Goal: Information Seeking & Learning: Find specific fact

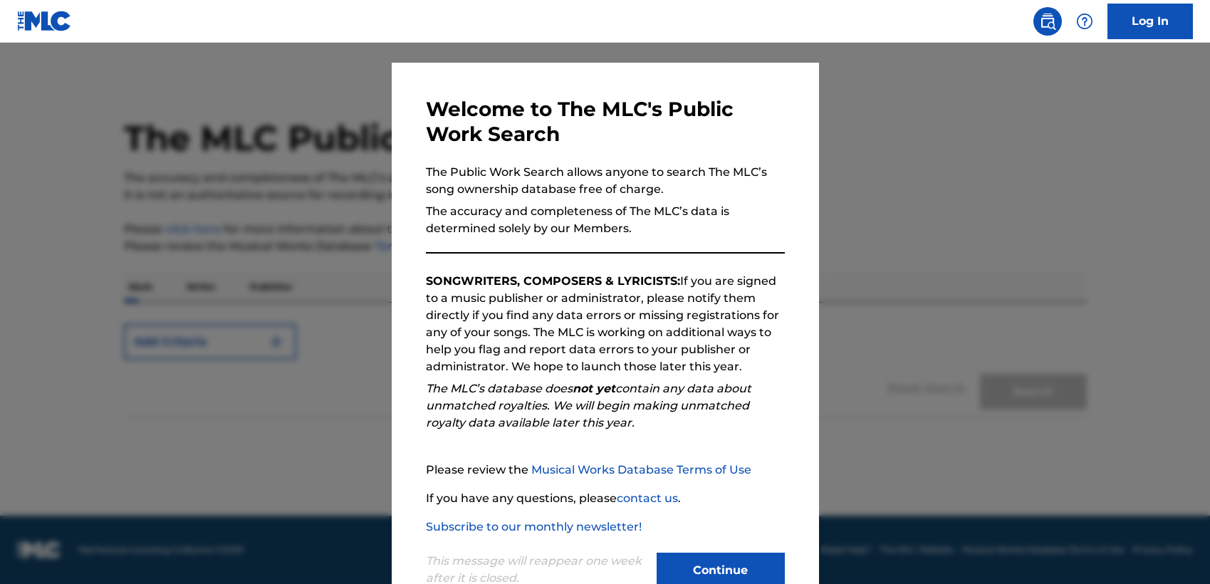
scroll to position [68, 0]
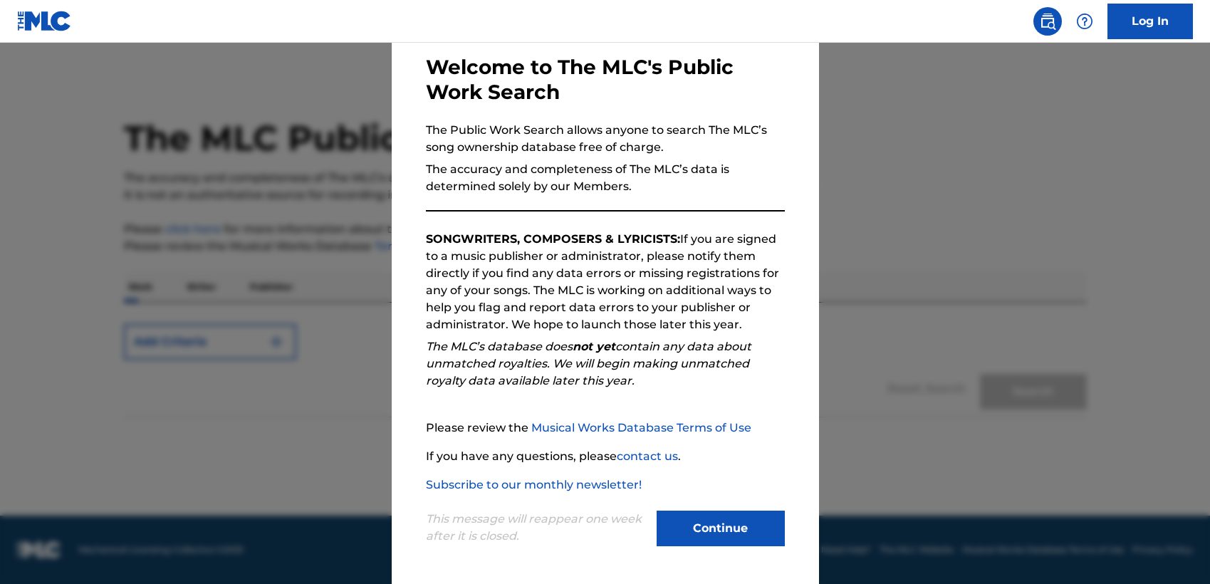
click at [719, 524] on button "Continue" at bounding box center [721, 529] width 128 height 36
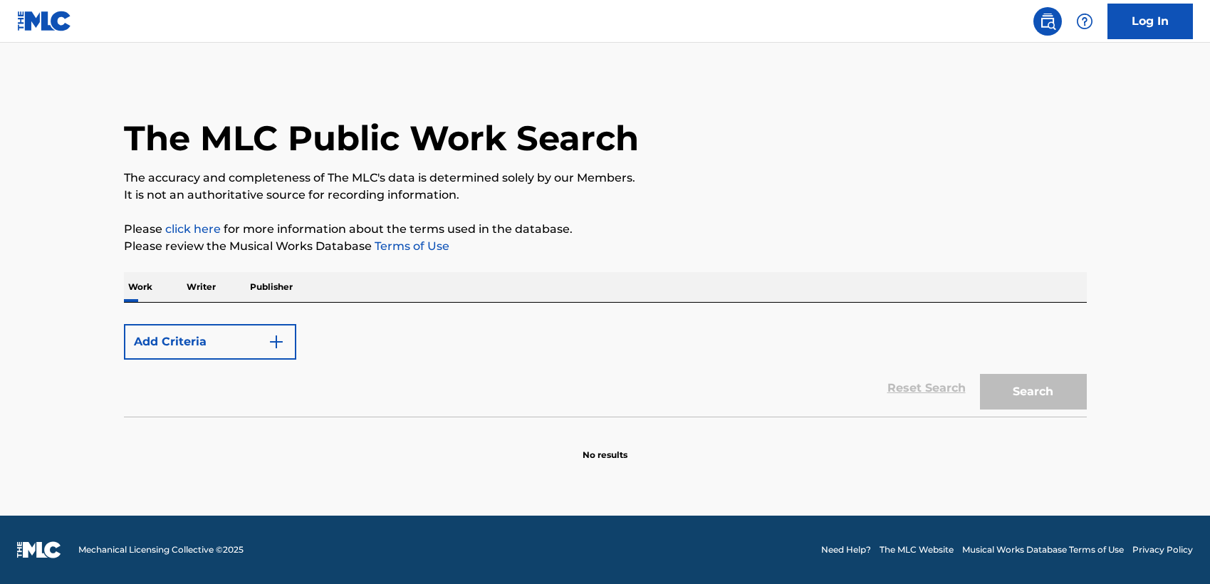
click at [145, 286] on p "Work" at bounding box center [140, 287] width 33 height 30
click at [199, 335] on button "Add Criteria" at bounding box center [210, 342] width 172 height 36
click at [264, 348] on button "Add Criteria" at bounding box center [210, 342] width 172 height 36
click at [278, 330] on button "Add Criteria" at bounding box center [210, 342] width 172 height 36
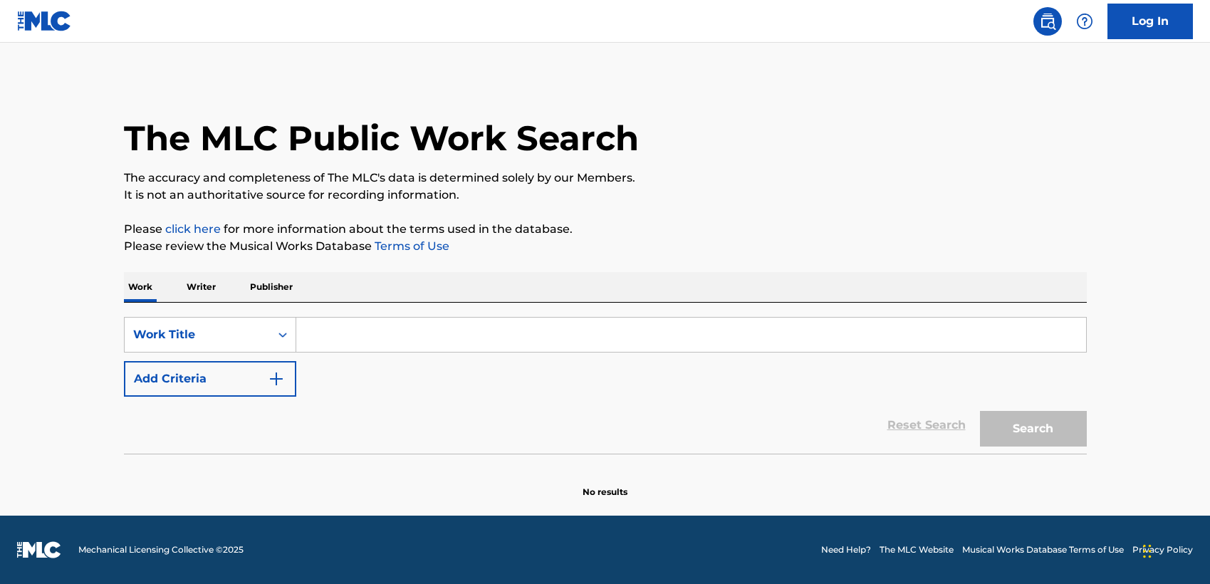
click at [353, 325] on input "Search Form" at bounding box center [691, 335] width 790 height 34
type input "5brazy"
click at [1053, 422] on button "Search" at bounding box center [1033, 429] width 107 height 36
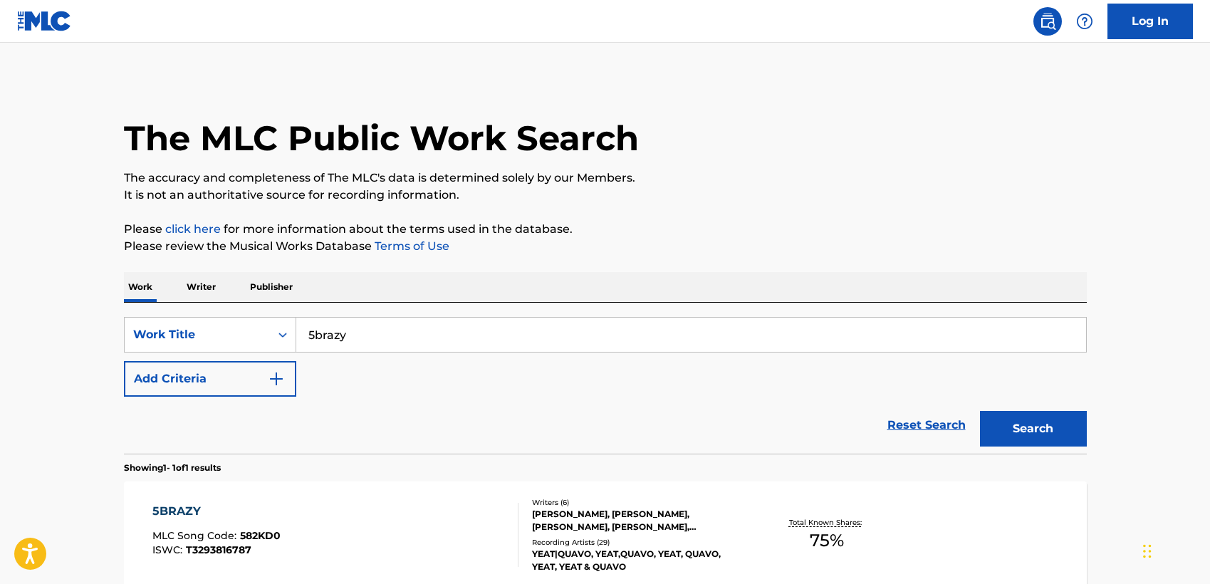
scroll to position [142, 0]
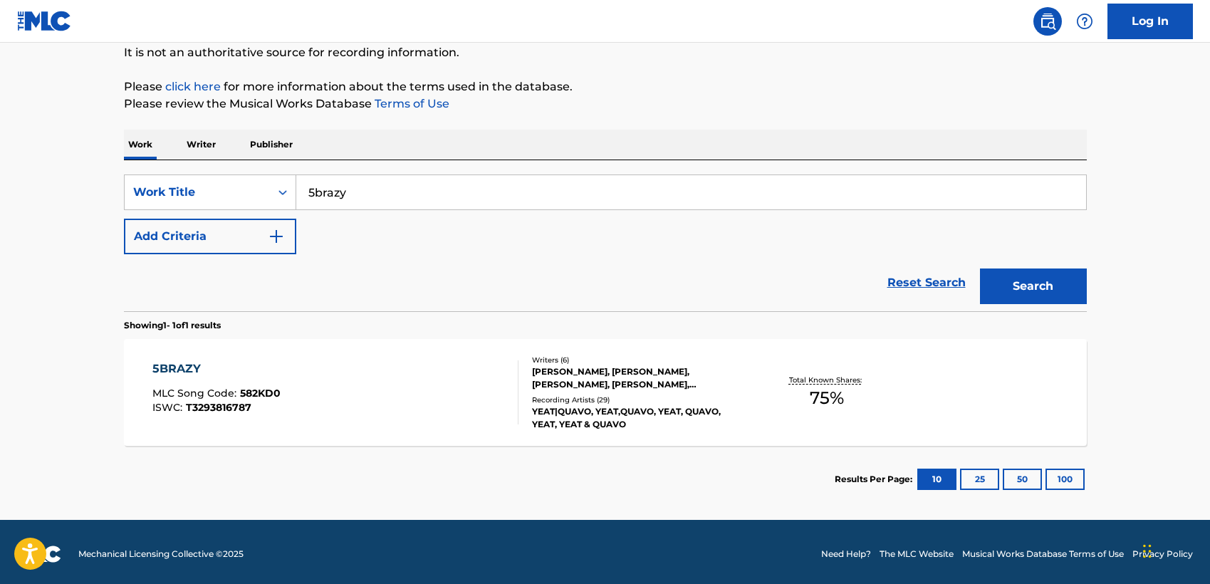
click at [510, 395] on div at bounding box center [512, 392] width 11 height 64
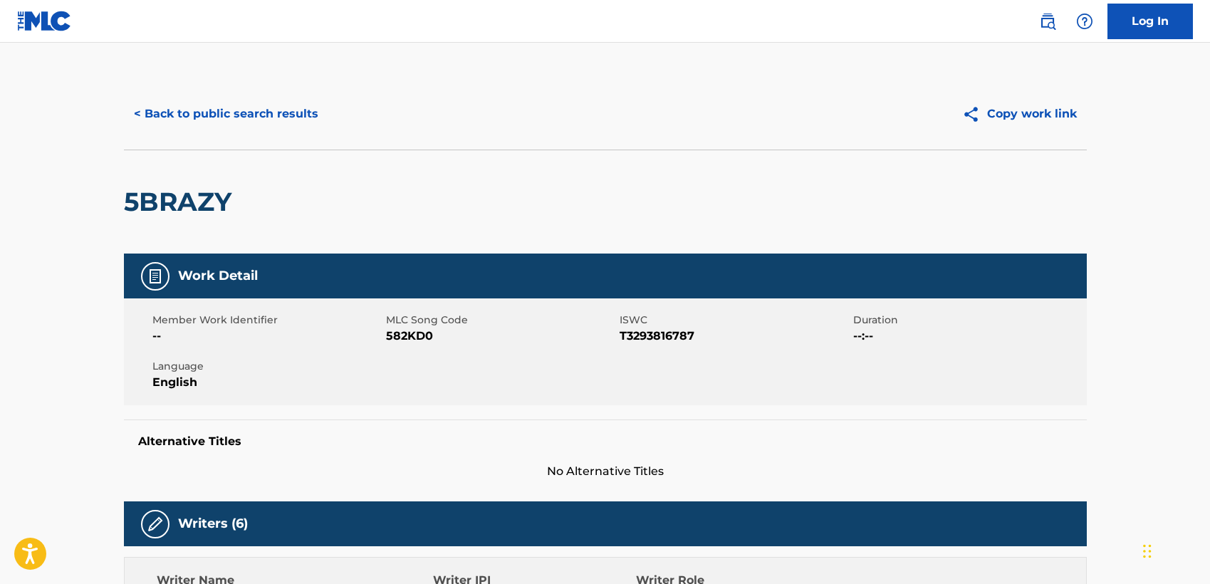
click at [260, 112] on button "< Back to public search results" at bounding box center [226, 114] width 204 height 36
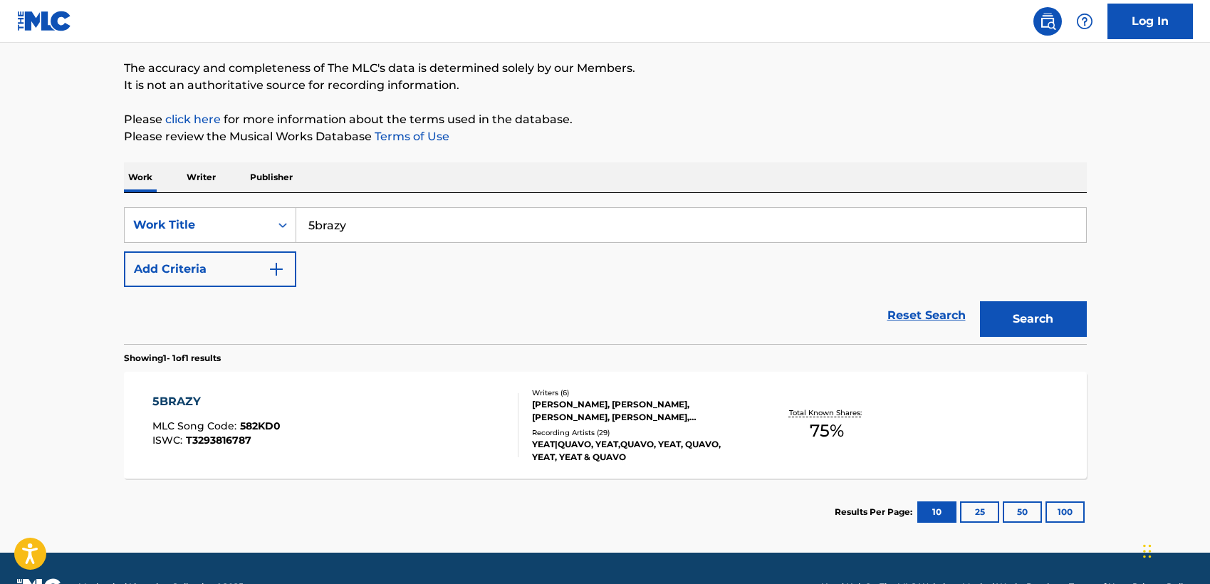
drag, startPoint x: 407, startPoint y: 232, endPoint x: 69, endPoint y: 190, distance: 340.9
click at [152, 209] on div "SearchWithCriteriae3bda231-7cad-40d9-a429-a8f2eccf0f4f Work Title 5brazy" at bounding box center [605, 225] width 963 height 36
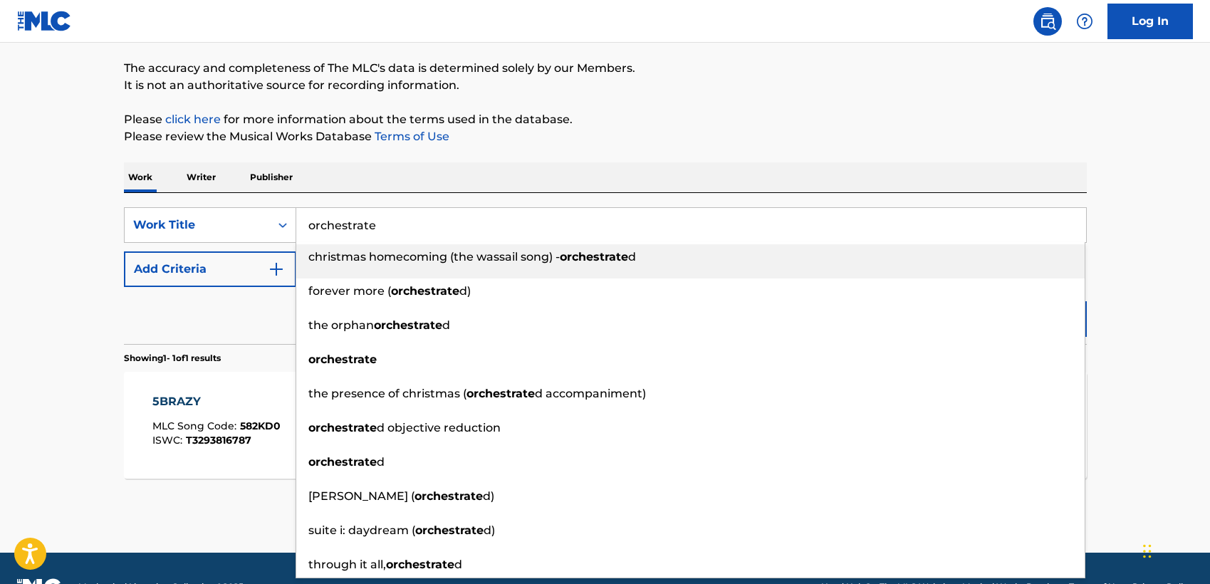
type input "orchestrate"
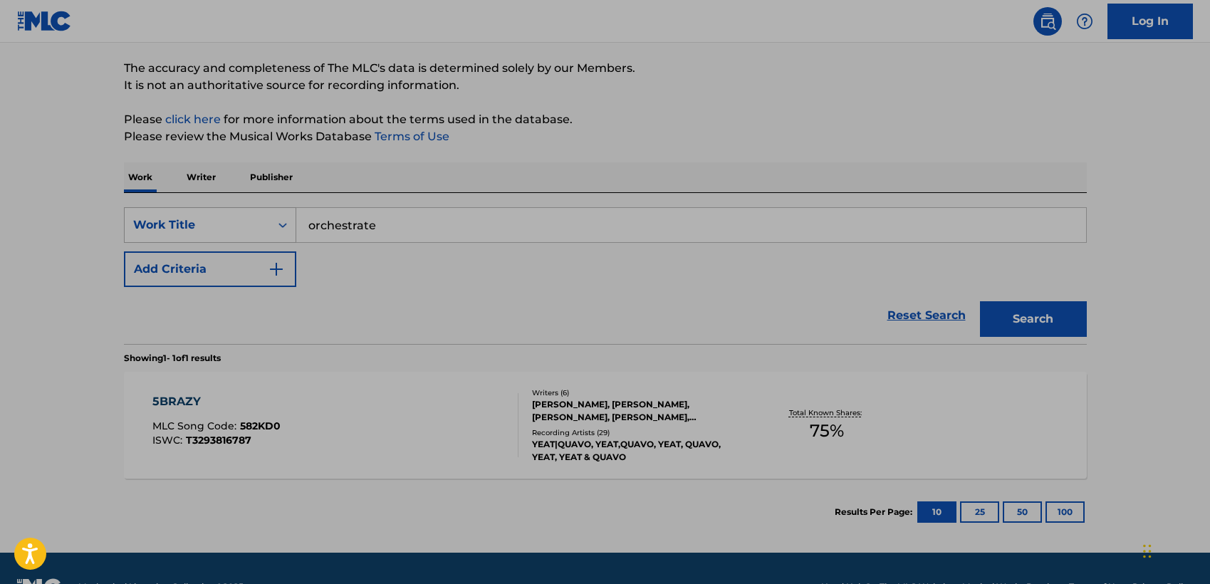
click at [162, 202] on div "SearchWithCriteriae3bda231-7cad-40d9-a429-a8f2eccf0f4f Work Title orchestrate A…" at bounding box center [605, 268] width 963 height 151
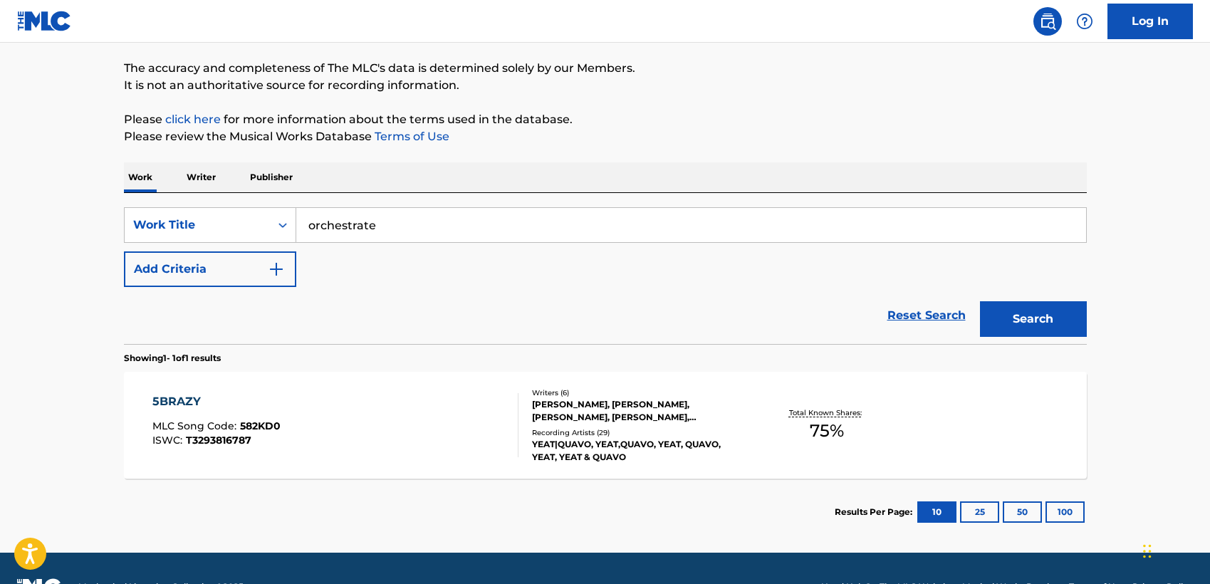
click at [234, 279] on button "Add Criteria" at bounding box center [210, 269] width 172 height 36
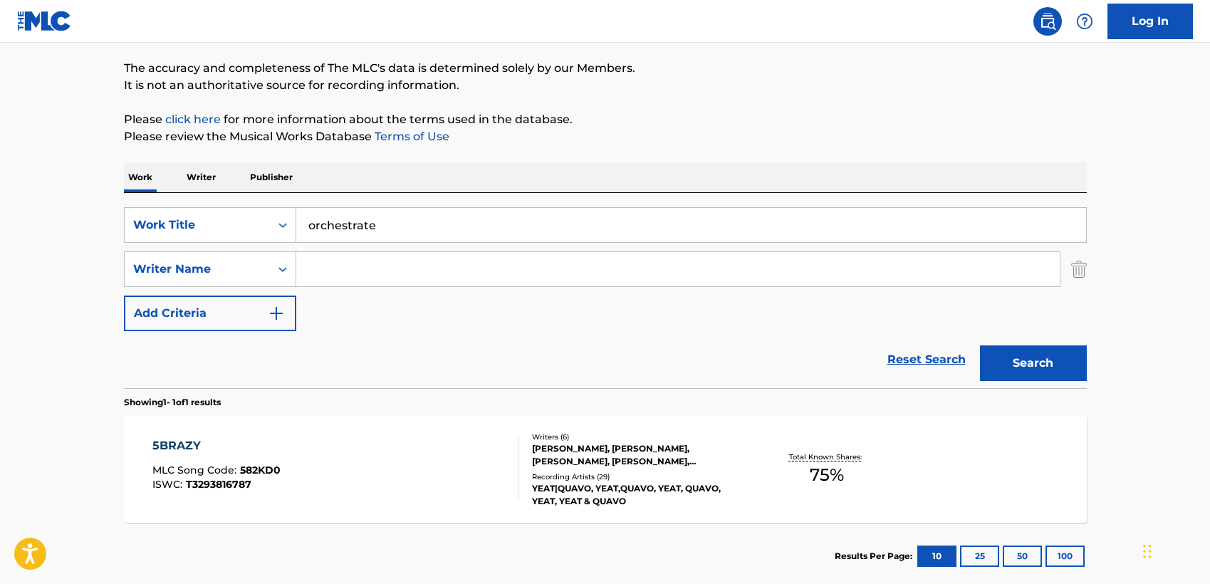
click at [323, 268] on input "Search Form" at bounding box center [678, 269] width 764 height 34
type input "mercado"
click at [980, 346] on button "Search" at bounding box center [1033, 364] width 107 height 36
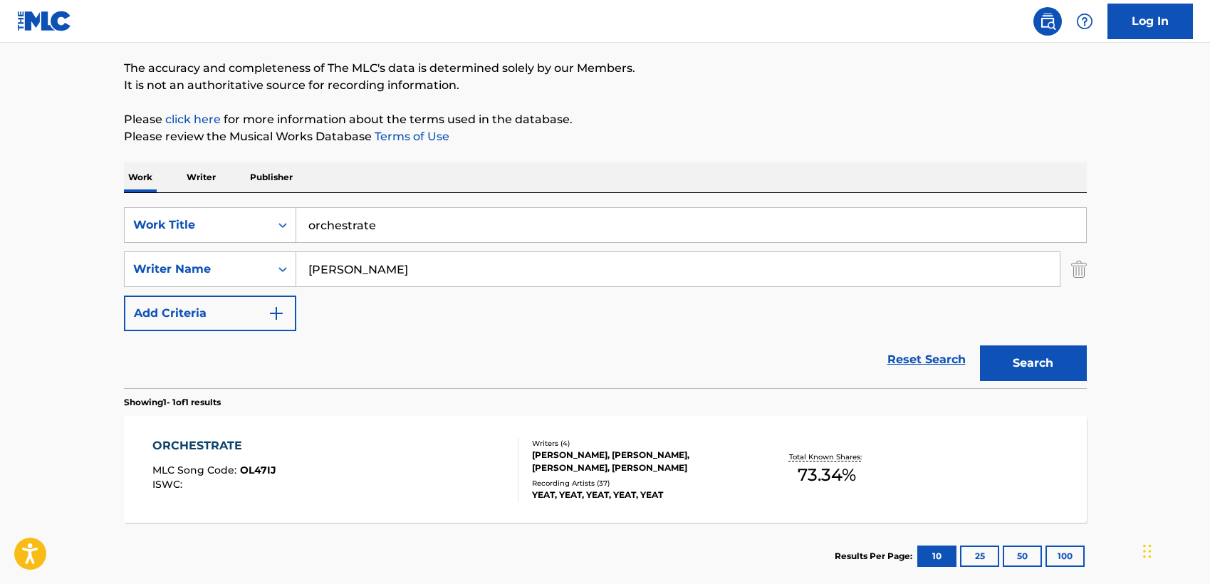
click at [435, 488] on div "ORCHESTRATE MLC Song Code : OL47IJ ISWC :" at bounding box center [335, 469] width 366 height 64
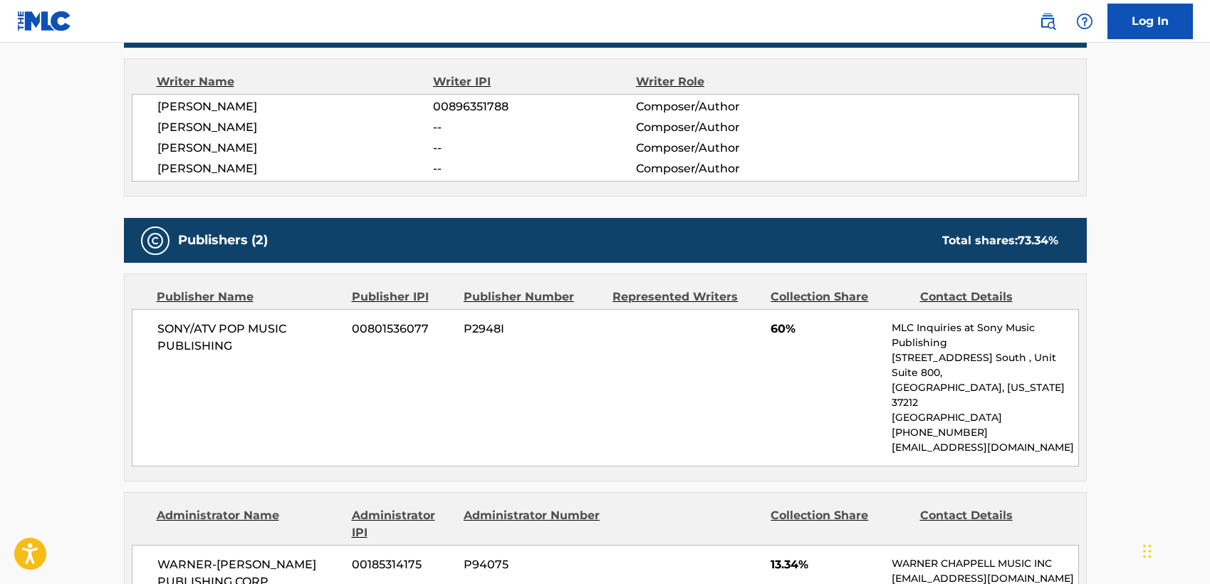
scroll to position [142, 0]
